Goal: Transaction & Acquisition: Obtain resource

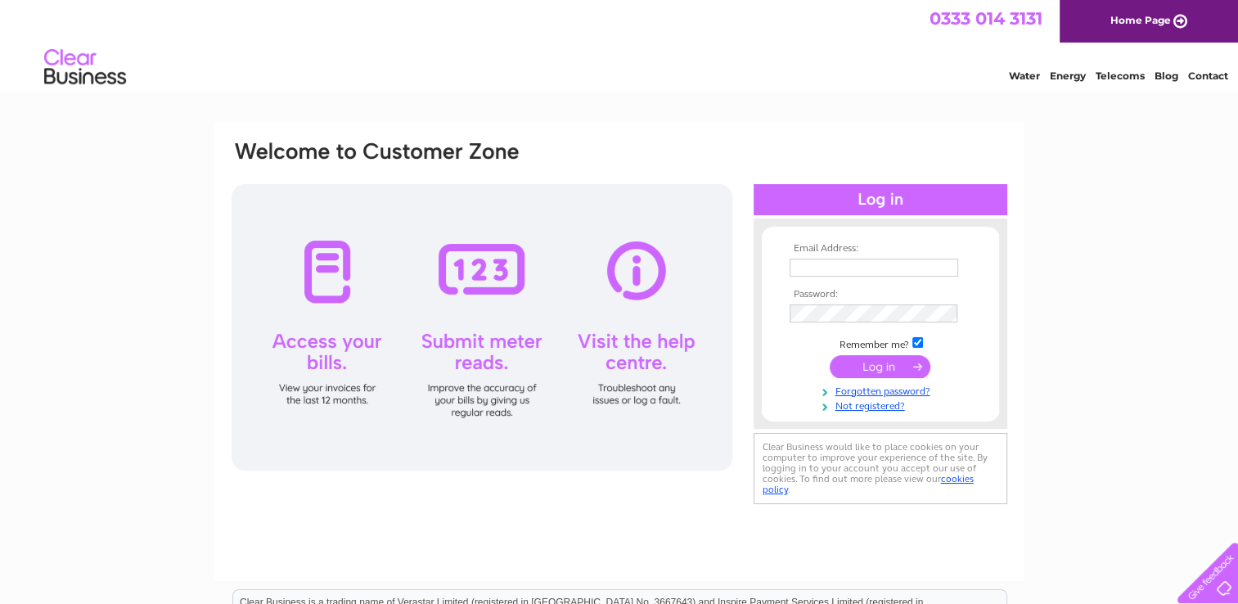
type input "ukstudios-accounts@imaginelearning.com"
click at [897, 364] on input "submit" at bounding box center [879, 366] width 101 height 23
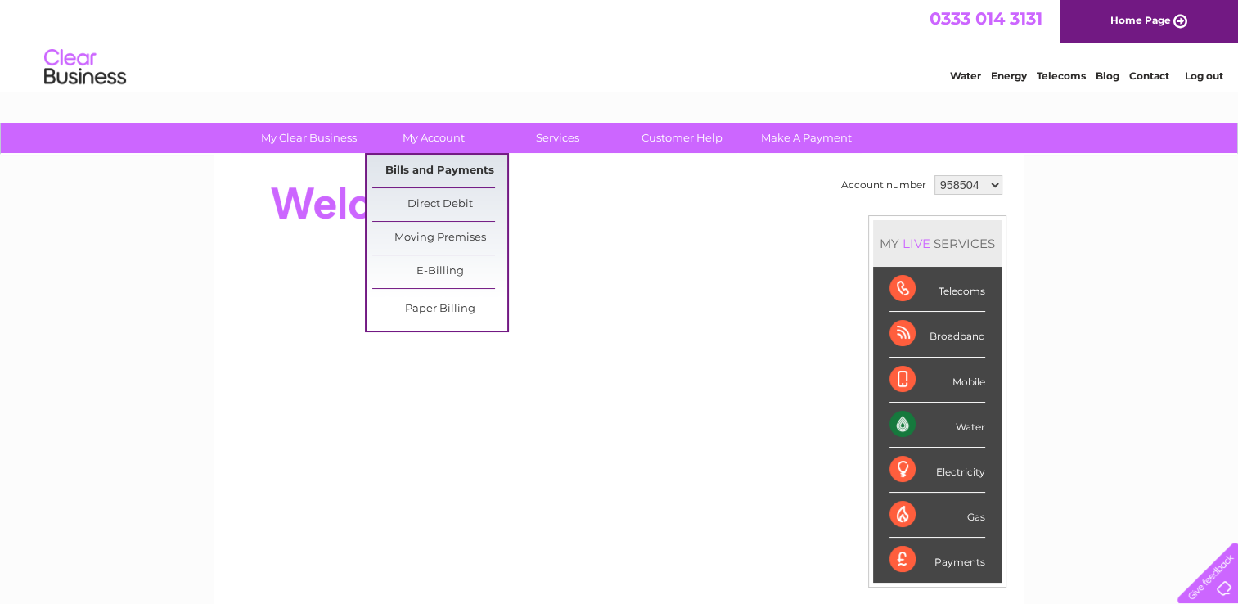
click at [467, 165] on link "Bills and Payments" at bounding box center [439, 171] width 135 height 33
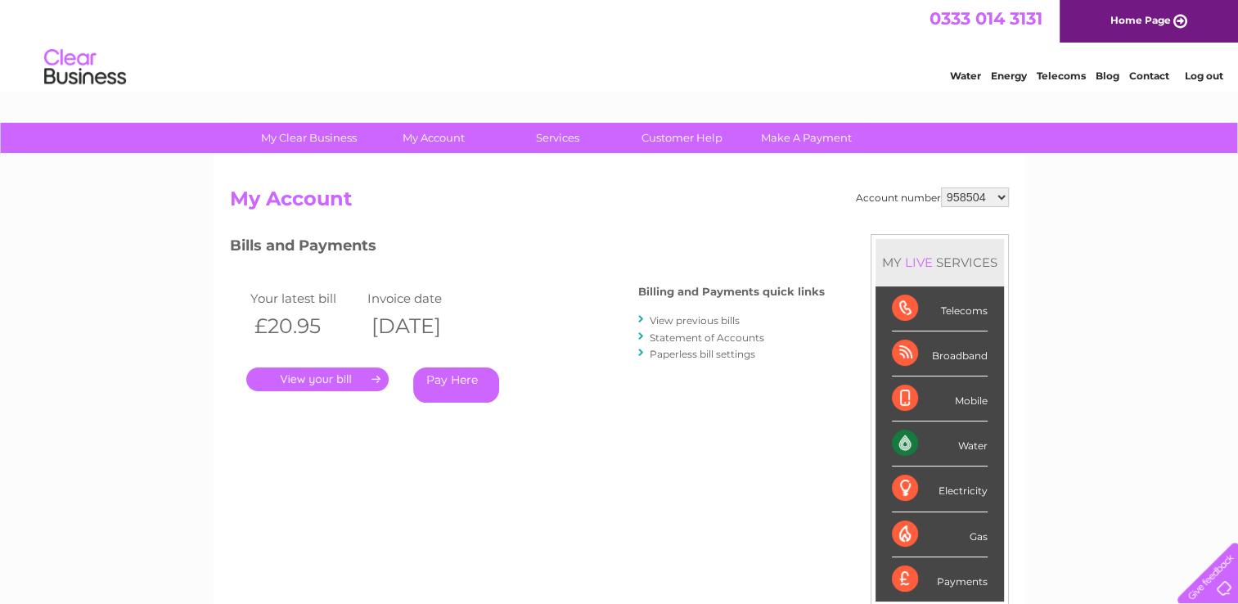
click at [281, 380] on link "." at bounding box center [317, 379] width 142 height 24
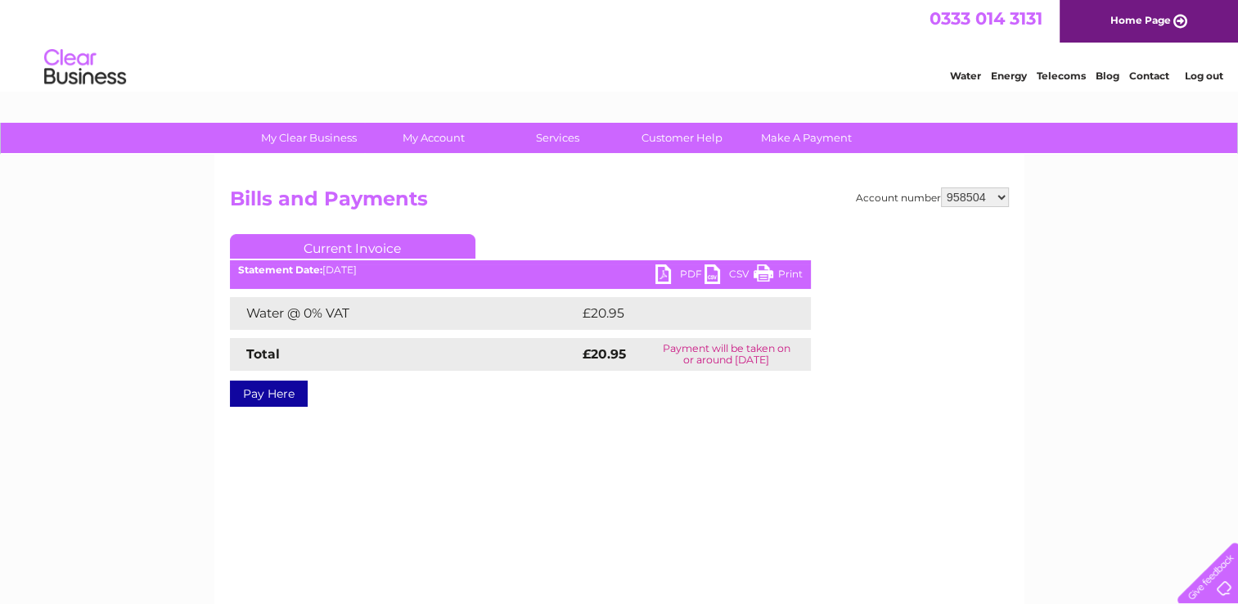
click at [656, 273] on link "PDF" at bounding box center [679, 276] width 49 height 24
click at [994, 188] on select "958504 1082836" at bounding box center [975, 197] width 68 height 20
select select "1082836"
click at [941, 187] on select "958504 1082836" at bounding box center [975, 197] width 68 height 20
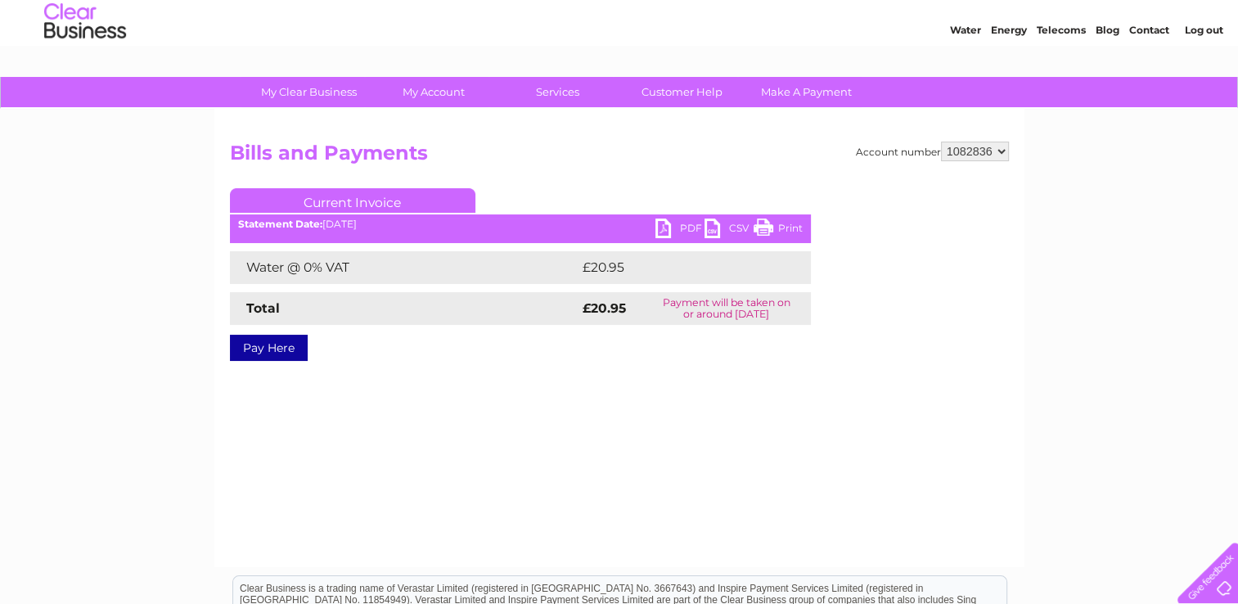
scroll to position [82, 0]
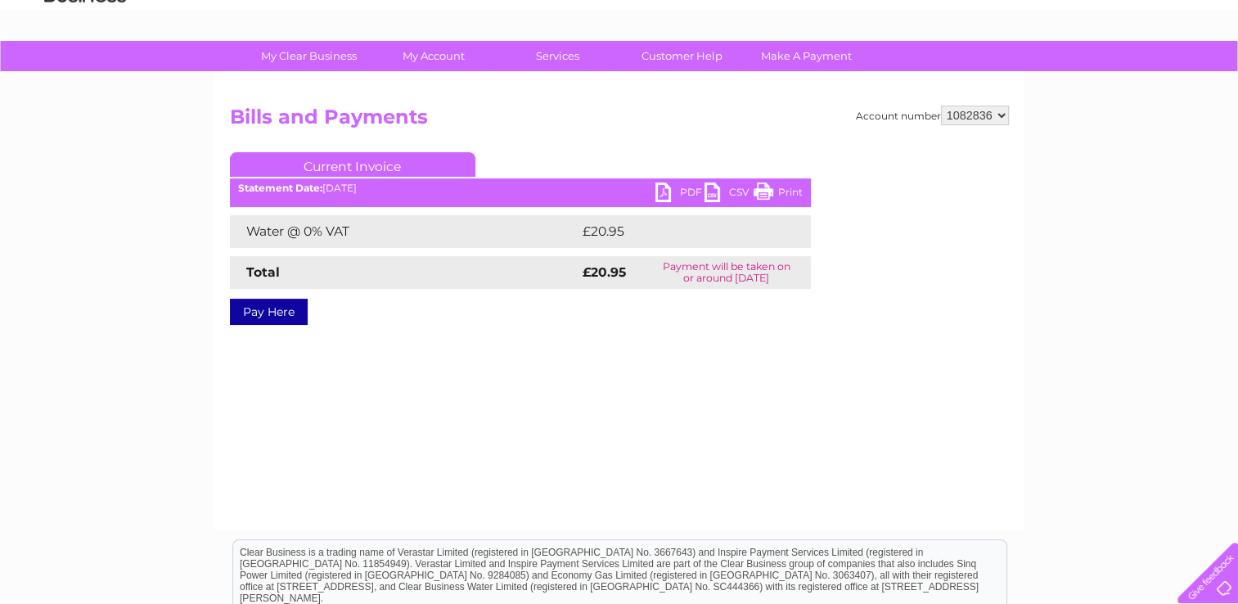
click at [841, 152] on div "Account number 958504 1082836 Bills and Payments Current Invoice PDF CSV Print …" at bounding box center [619, 228] width 779 height 244
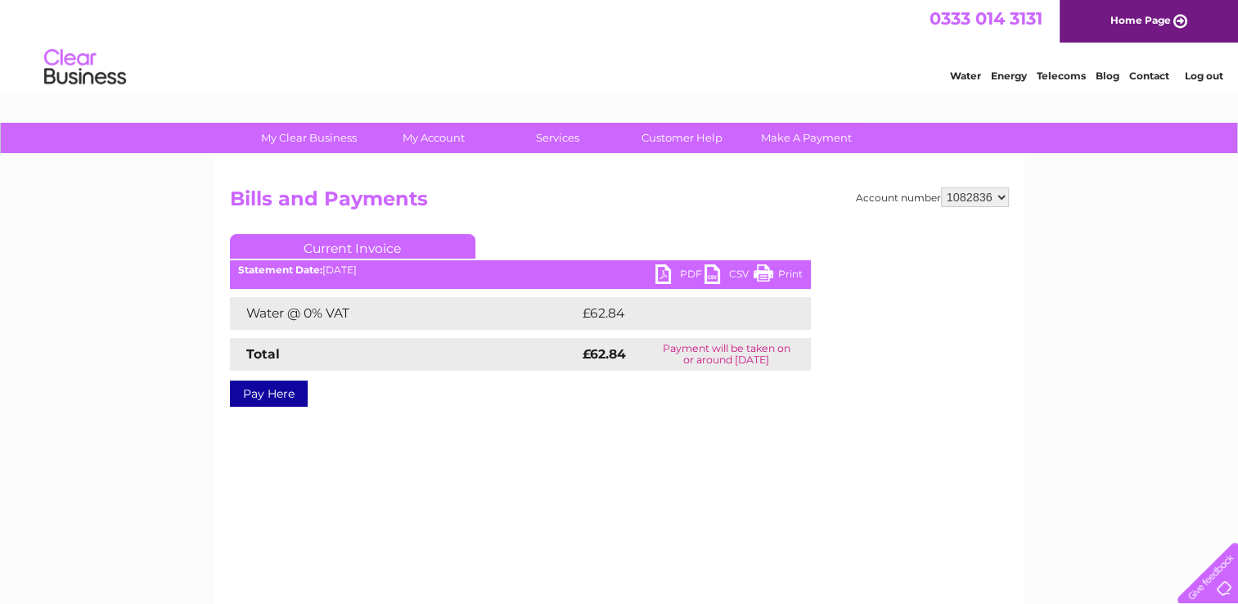
click at [667, 275] on link "PDF" at bounding box center [679, 276] width 49 height 24
